Goal: Task Accomplishment & Management: Use online tool/utility

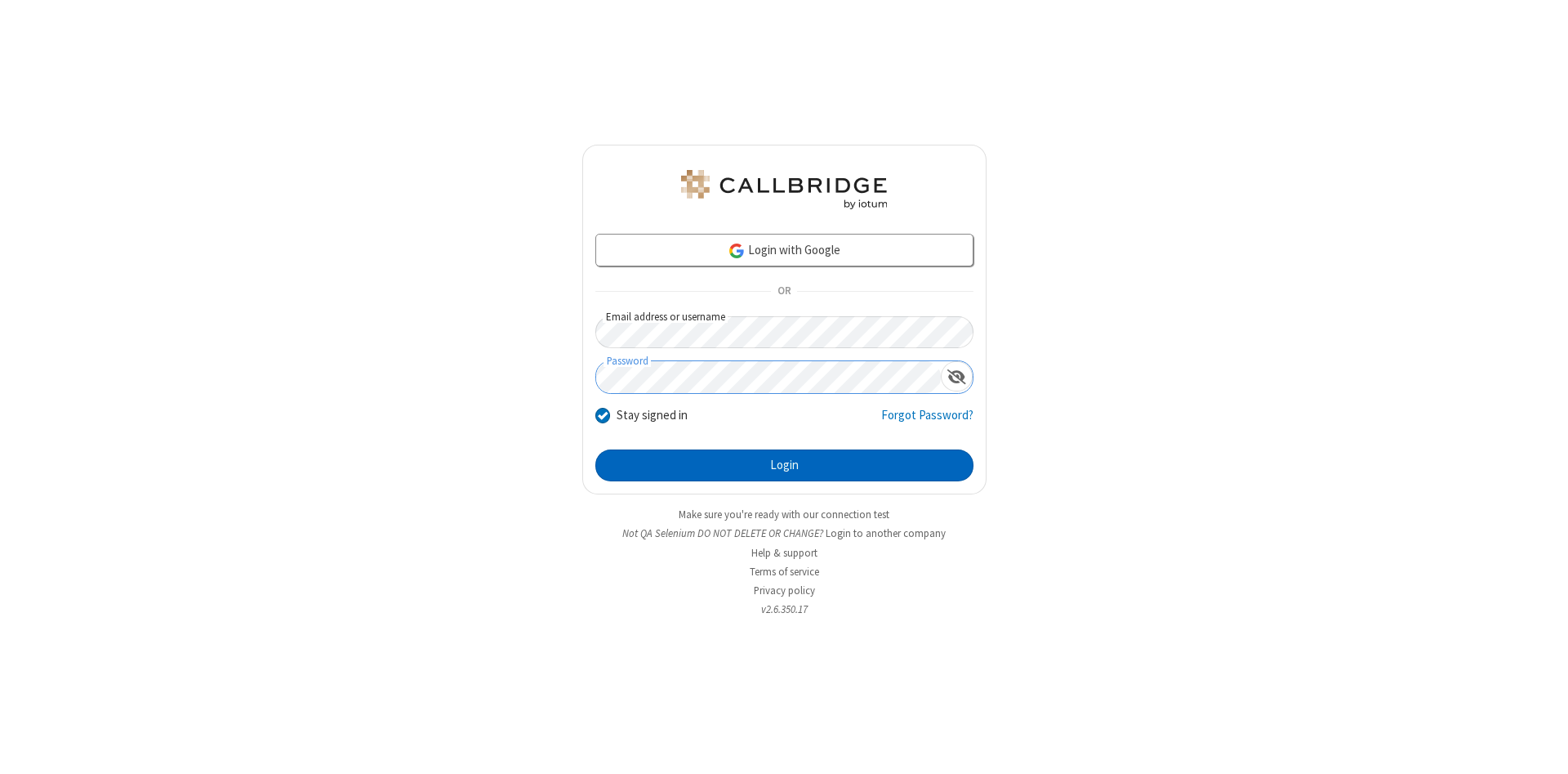
click at [784, 466] on button "Login" at bounding box center [785, 466] width 378 height 33
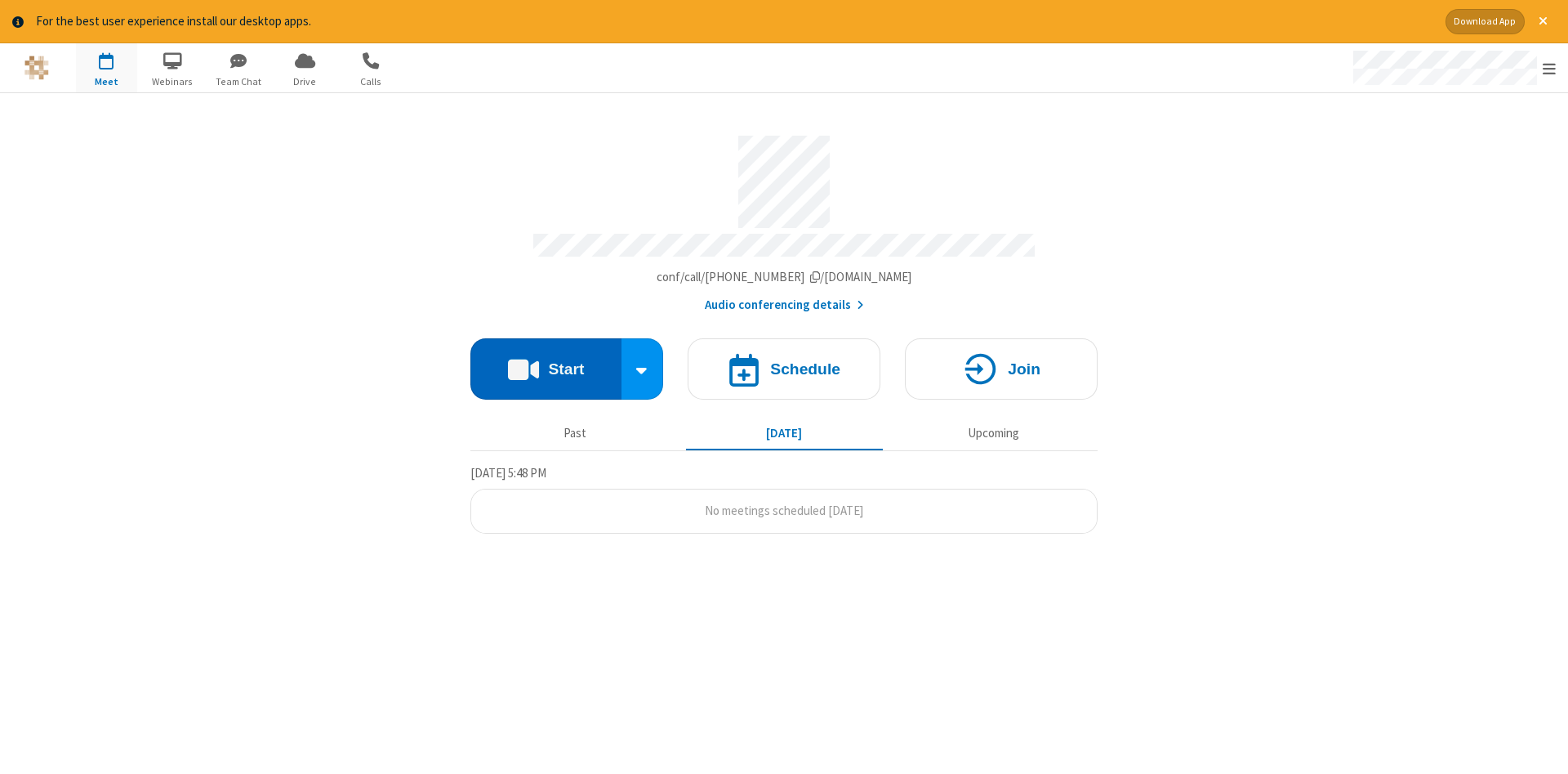
click at [546, 363] on button "Start" at bounding box center [546, 368] width 151 height 61
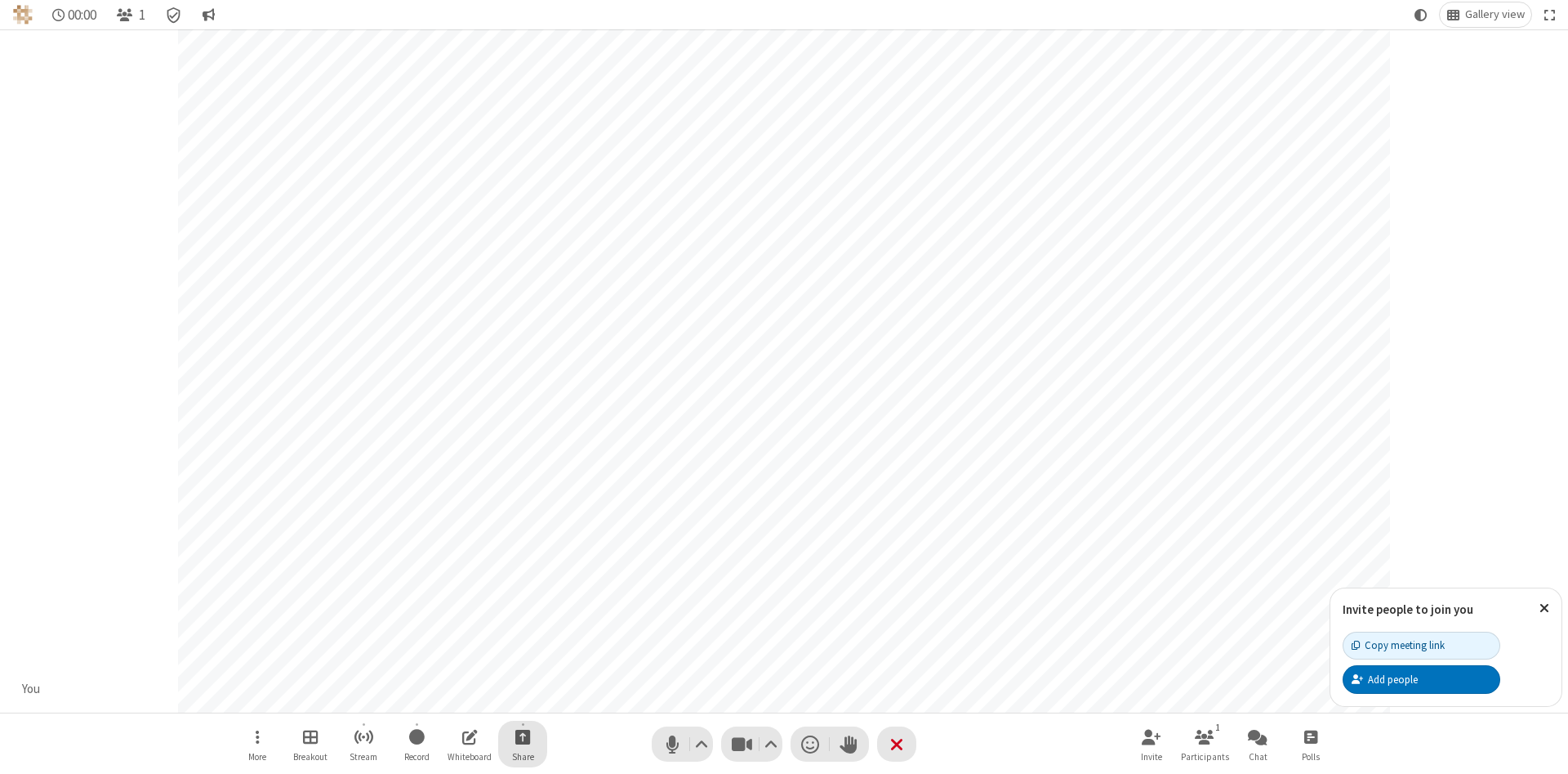
click at [522, 736] on span "Start sharing" at bounding box center [524, 737] width 15 height 21
click at [456, 697] on span "Share my screen" at bounding box center [457, 698] width 19 height 14
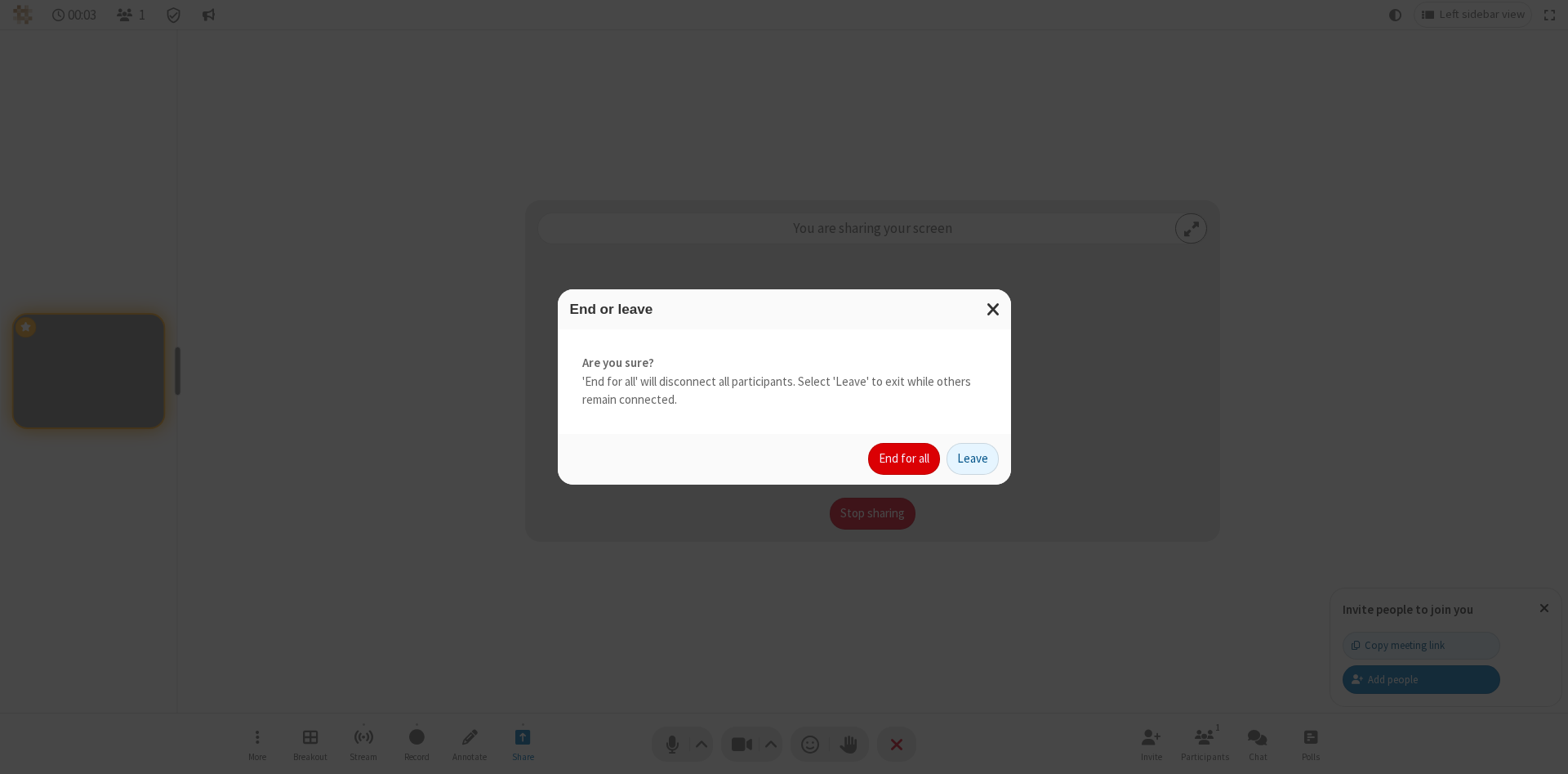
click at [905, 458] on button "End for all" at bounding box center [904, 459] width 72 height 33
